Goal: Complete application form

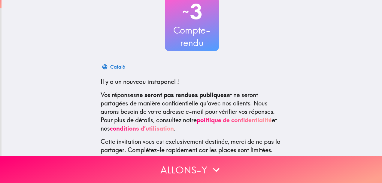
scroll to position [83, 0]
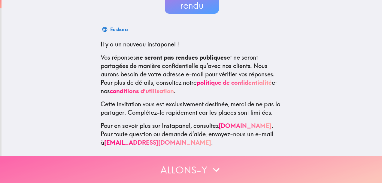
click at [184, 168] on font "Allons-y" at bounding box center [183, 170] width 47 height 17
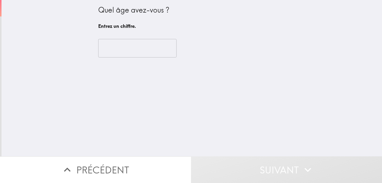
scroll to position [0, 0]
click at [128, 49] on input "number" at bounding box center [137, 48] width 78 height 19
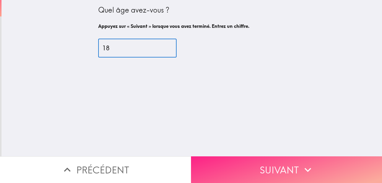
type input "18"
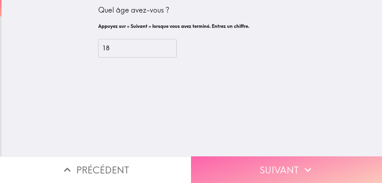
click at [263, 166] on font "Suivant" at bounding box center [279, 170] width 39 height 17
